Goal: Navigation & Orientation: Go to known website

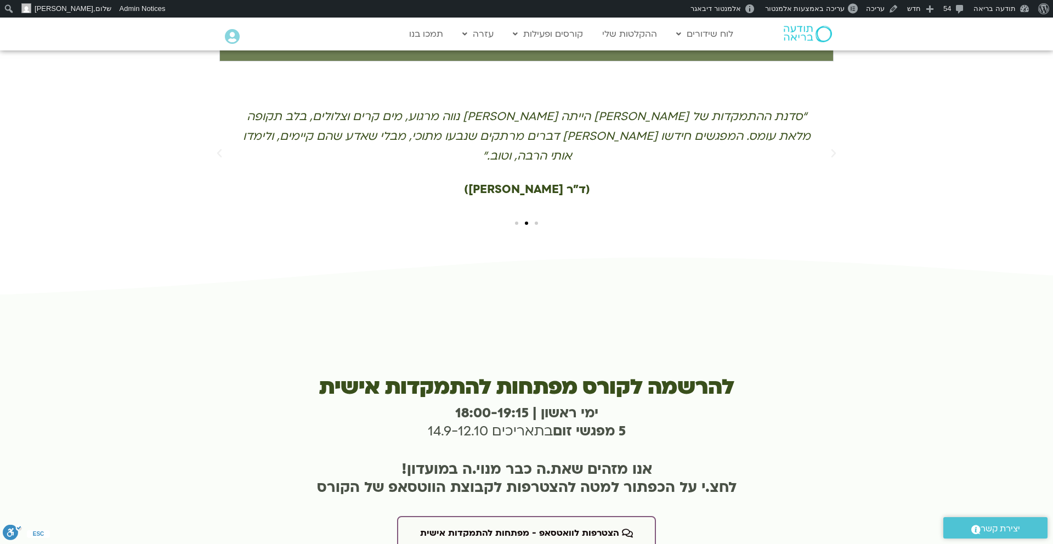
scroll to position [3310, 0]
